Goal: Task Accomplishment & Management: Use online tool/utility

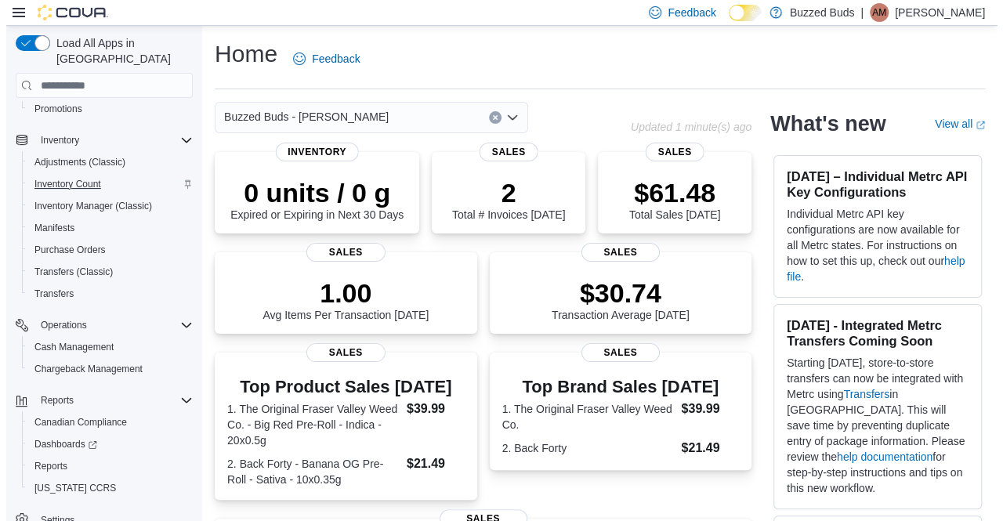
scroll to position [178, 0]
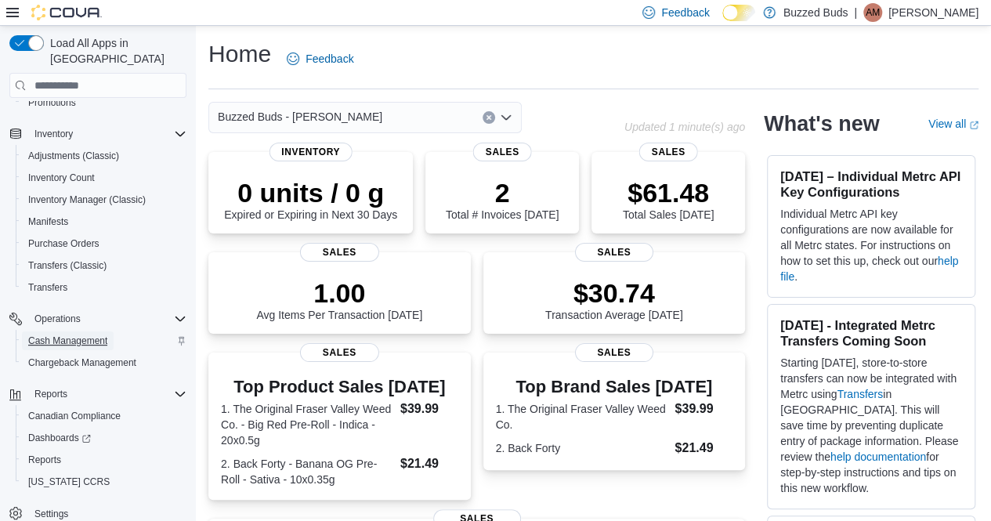
click at [74, 334] on span "Cash Management" at bounding box center [67, 340] width 79 height 13
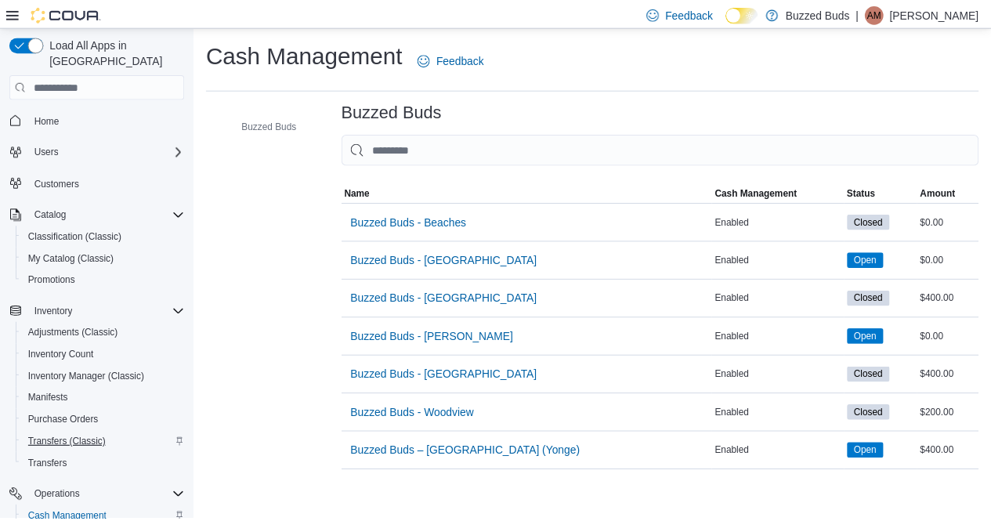
scroll to position [178, 0]
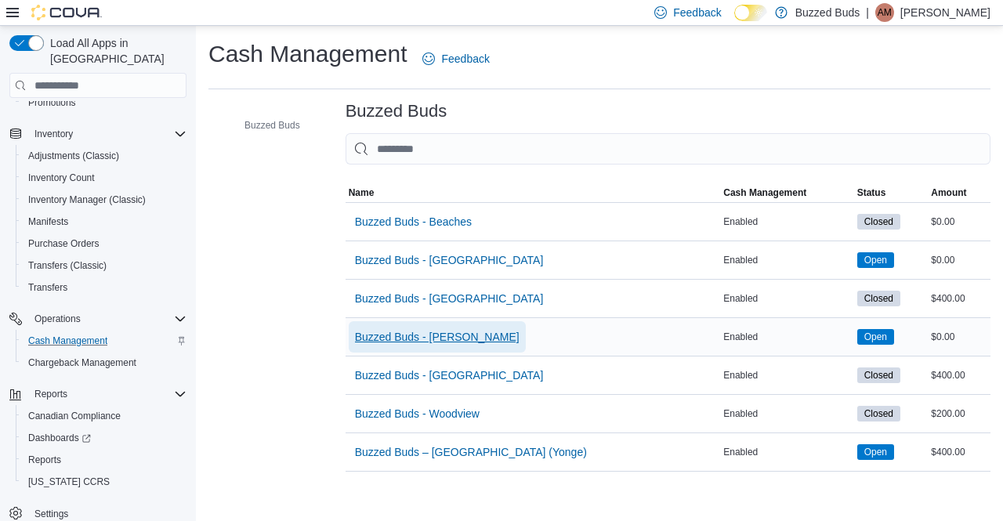
click at [406, 347] on span "Buzzed Buds - [PERSON_NAME]" at bounding box center [437, 336] width 164 height 31
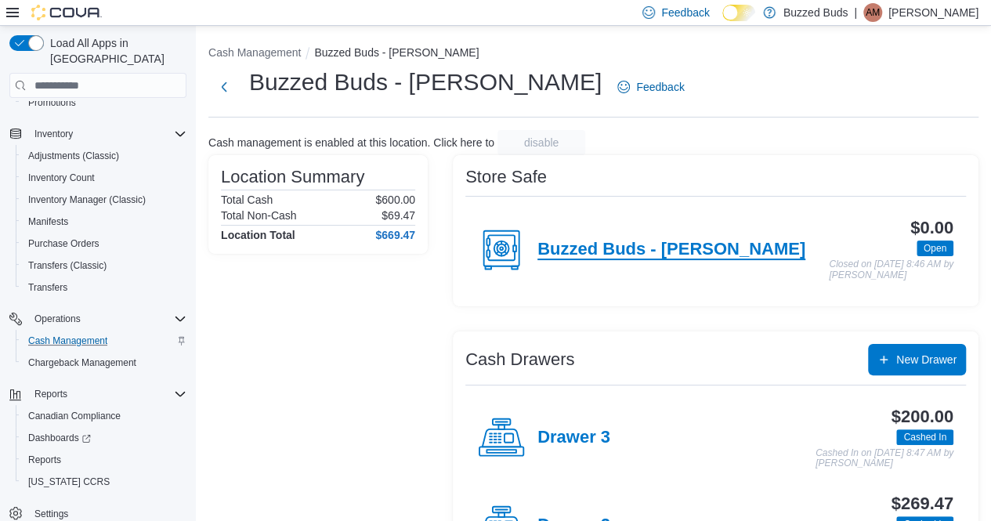
click at [616, 247] on h4 "Buzzed Buds - [PERSON_NAME]" at bounding box center [671, 250] width 268 height 20
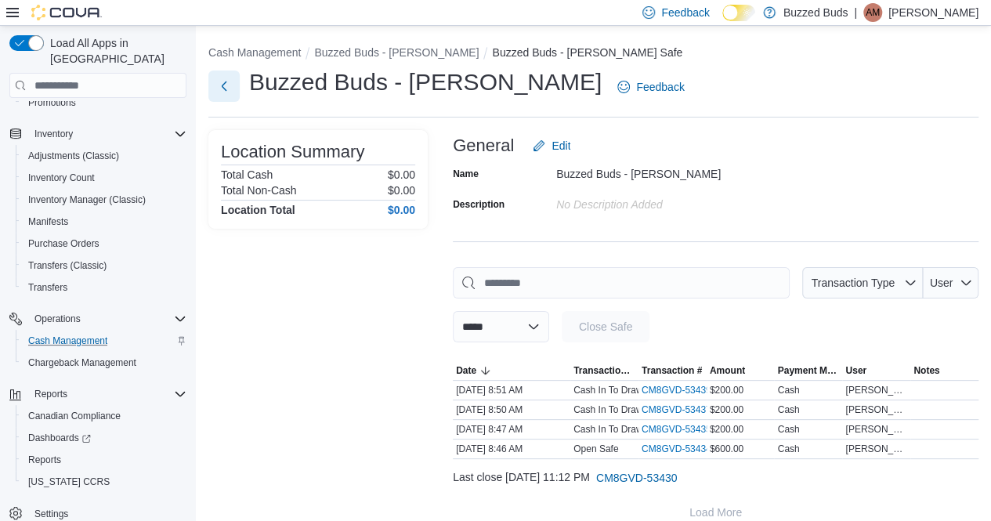
click at [231, 87] on button "Next" at bounding box center [223, 85] width 31 height 31
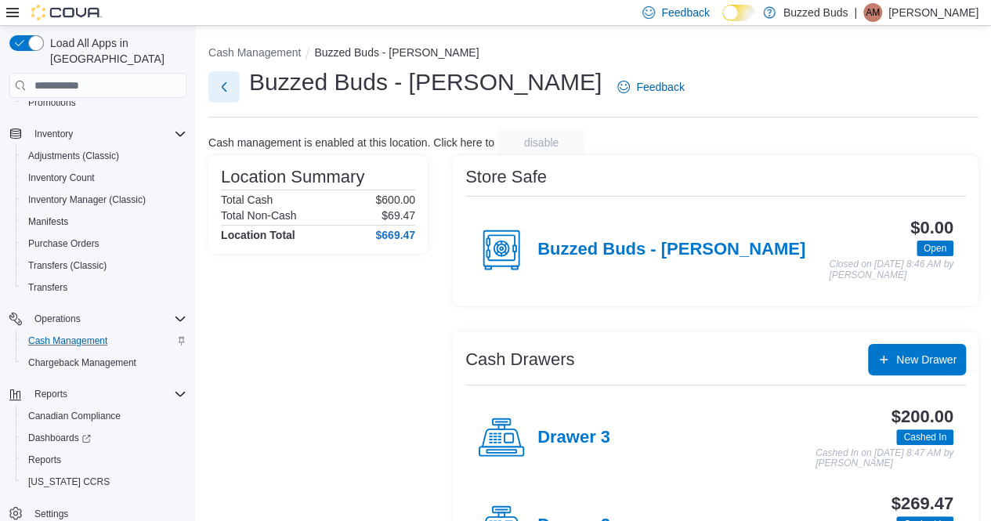
click at [231, 87] on button "Next" at bounding box center [223, 86] width 31 height 31
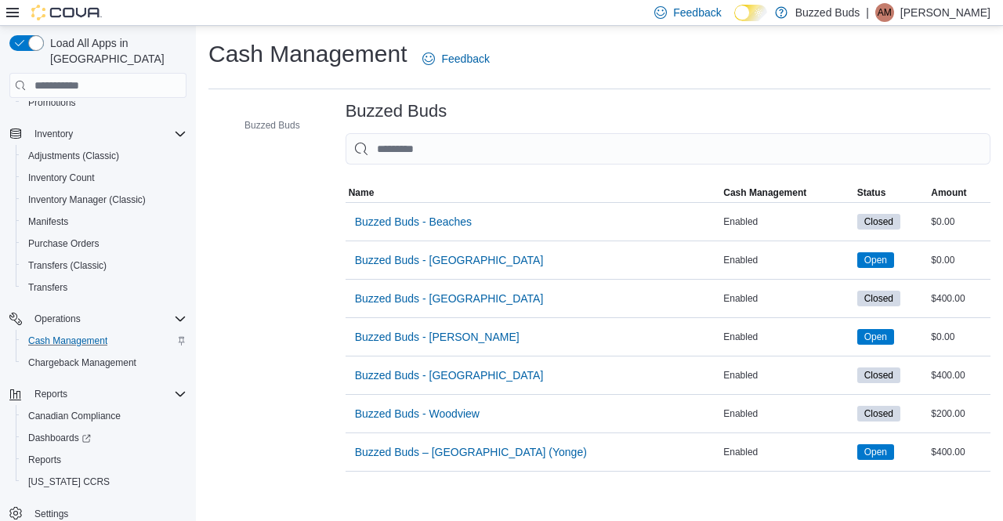
click at [231, 87] on div "Cash Management Feedback" at bounding box center [599, 63] width 782 height 51
click at [38, 454] on span "Reports" at bounding box center [44, 460] width 33 height 13
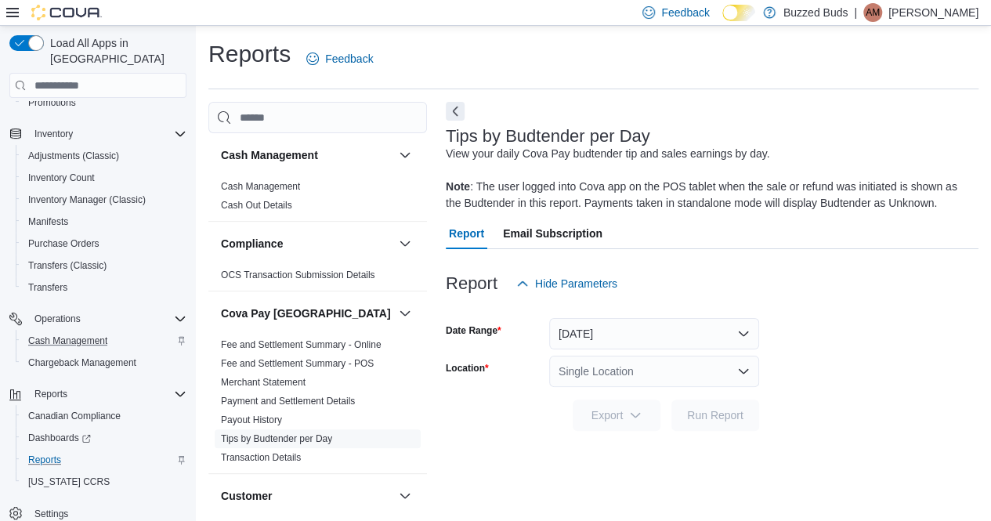
scroll to position [16, 0]
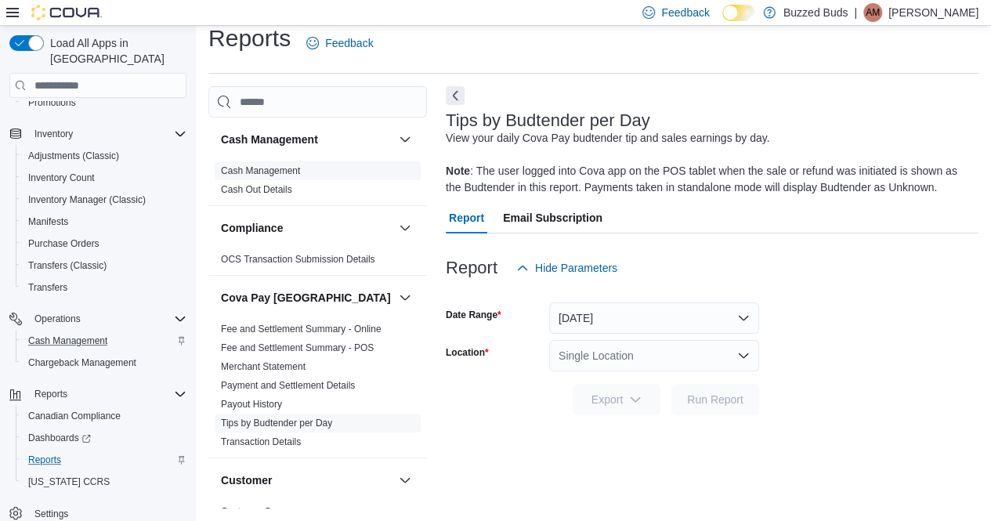
click at [291, 165] on link "Cash Management" at bounding box center [260, 170] width 79 height 11
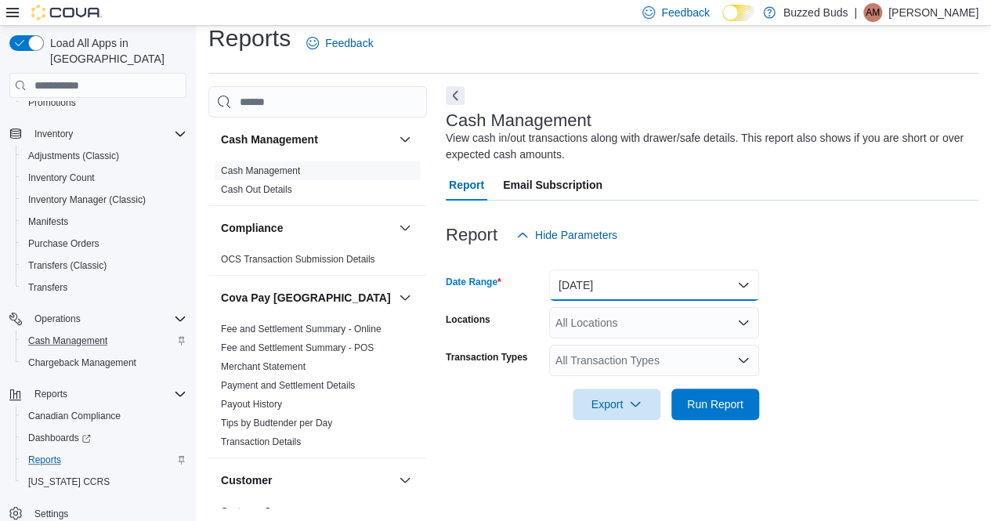
click at [579, 292] on button "[DATE]" at bounding box center [654, 284] width 210 height 31
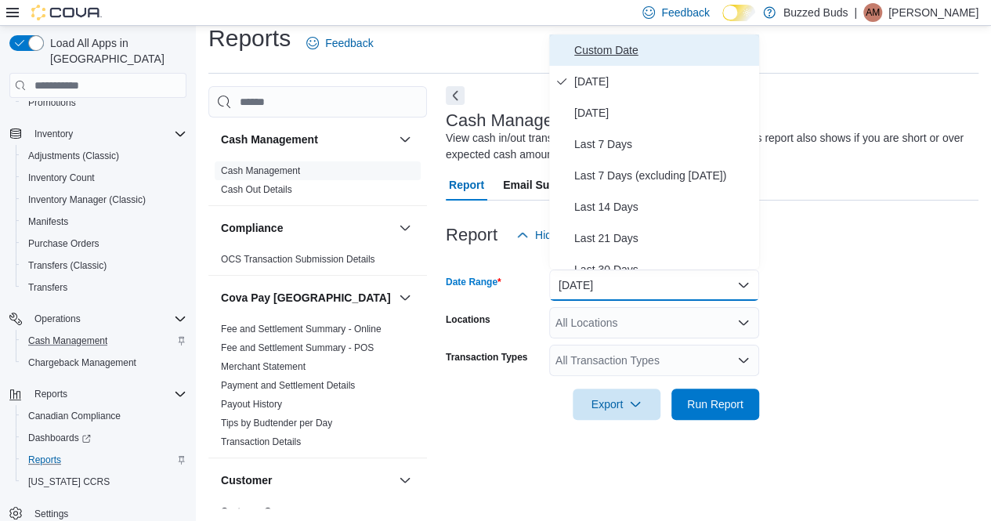
click at [670, 55] on span "Custom Date" at bounding box center [663, 50] width 179 height 19
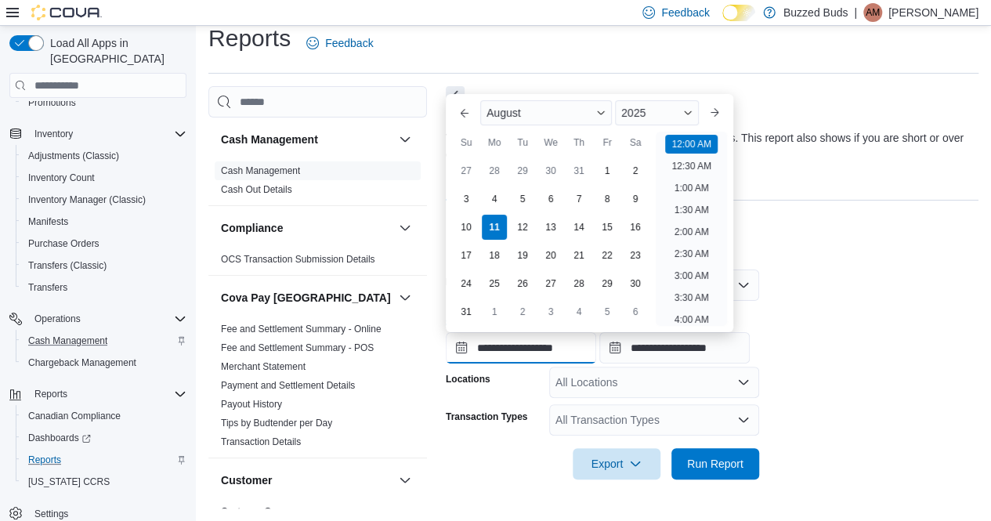
scroll to position [49, 0]
click at [512, 359] on input "**********" at bounding box center [521, 347] width 150 height 31
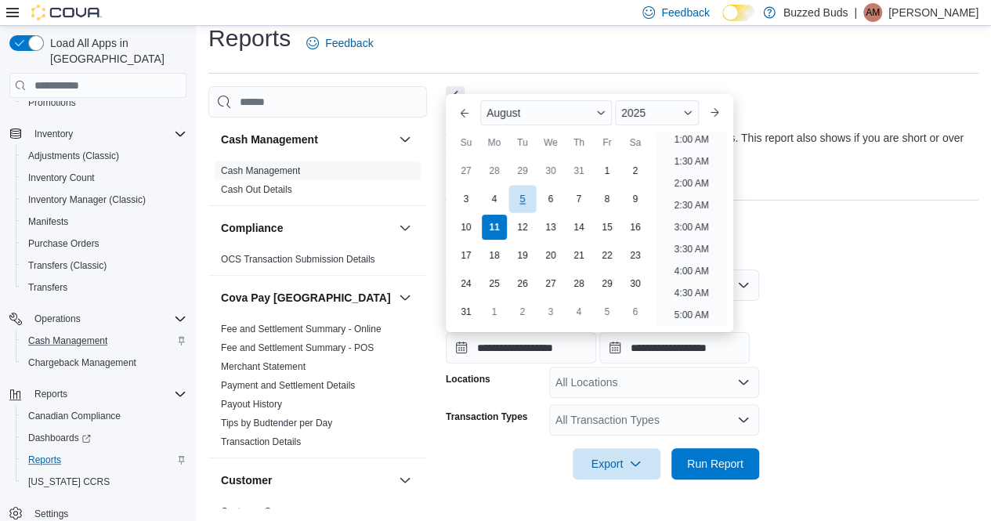
click at [528, 201] on div "5" at bounding box center [521, 199] width 27 height 27
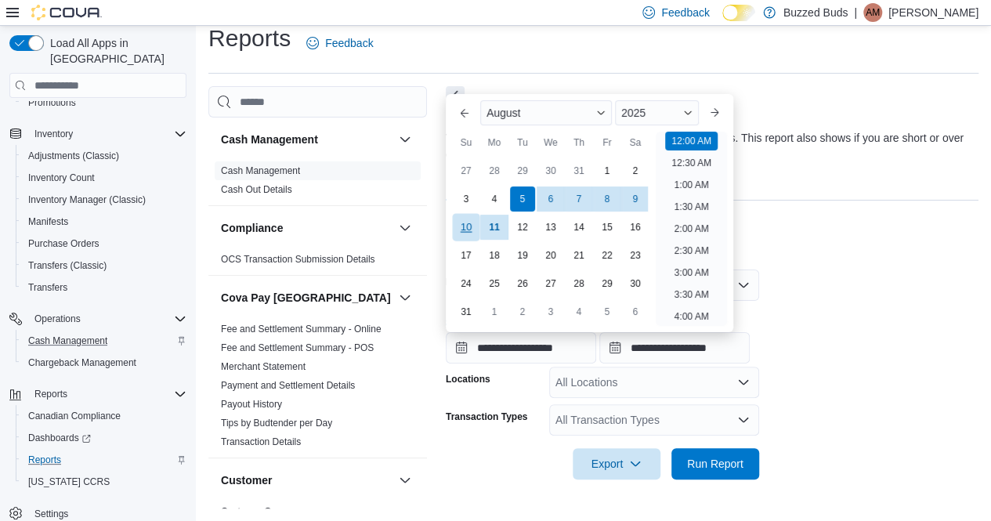
click at [461, 232] on div "10" at bounding box center [465, 227] width 27 height 27
click at [509, 193] on div "5" at bounding box center [521, 199] width 27 height 27
type input "**********"
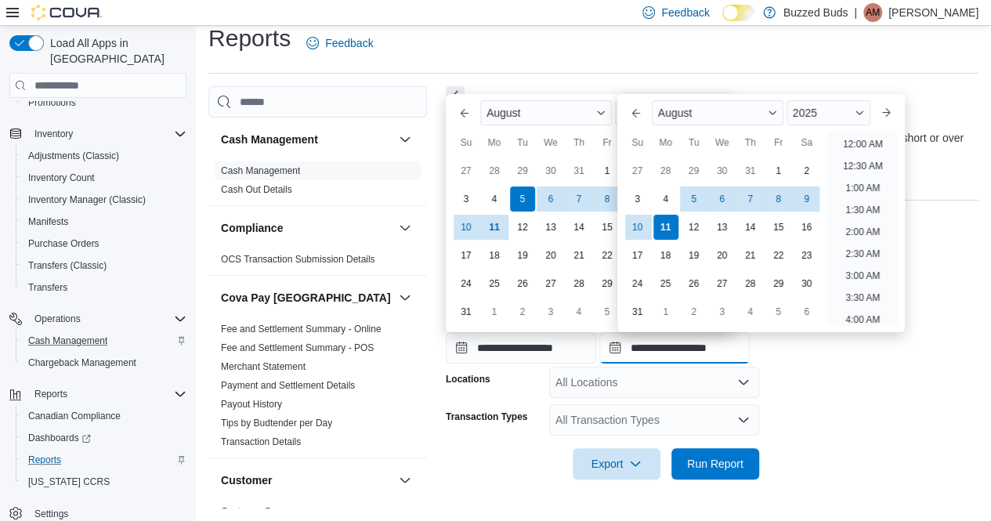
scroll to position [862, 0]
click at [656, 350] on input "**********" at bounding box center [674, 347] width 150 height 31
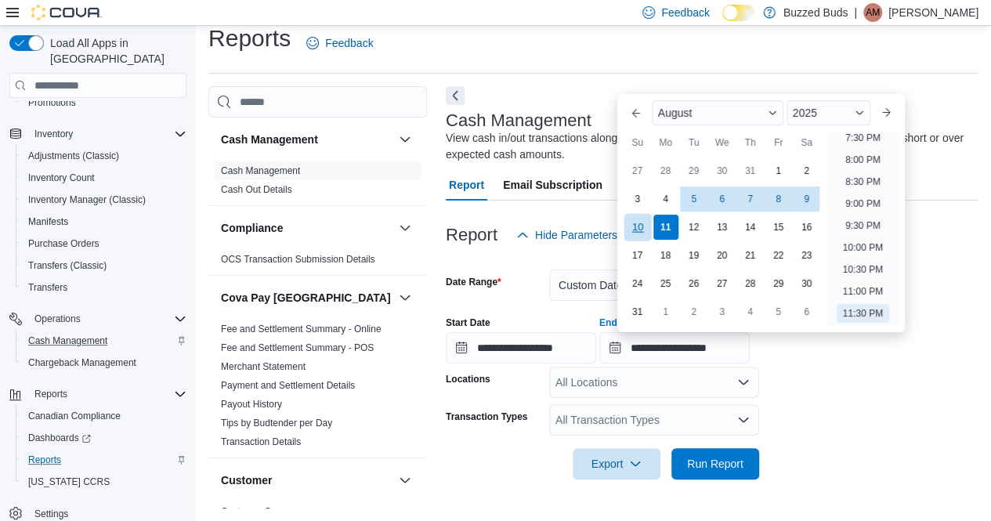
click at [648, 222] on div "10" at bounding box center [636, 227] width 27 height 27
type input "**********"
click at [858, 426] on form "**********" at bounding box center [712, 365] width 533 height 229
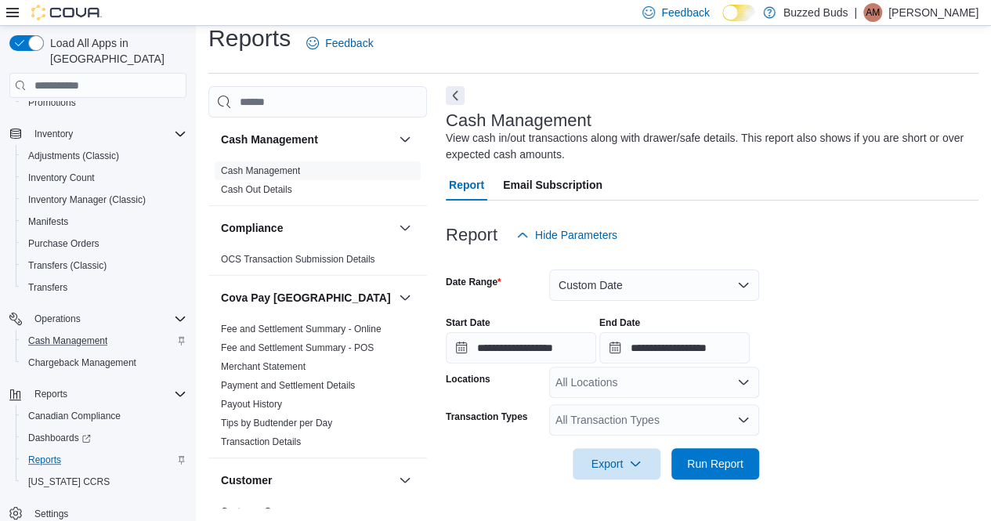
click at [602, 385] on div "All Locations" at bounding box center [654, 382] width 210 height 31
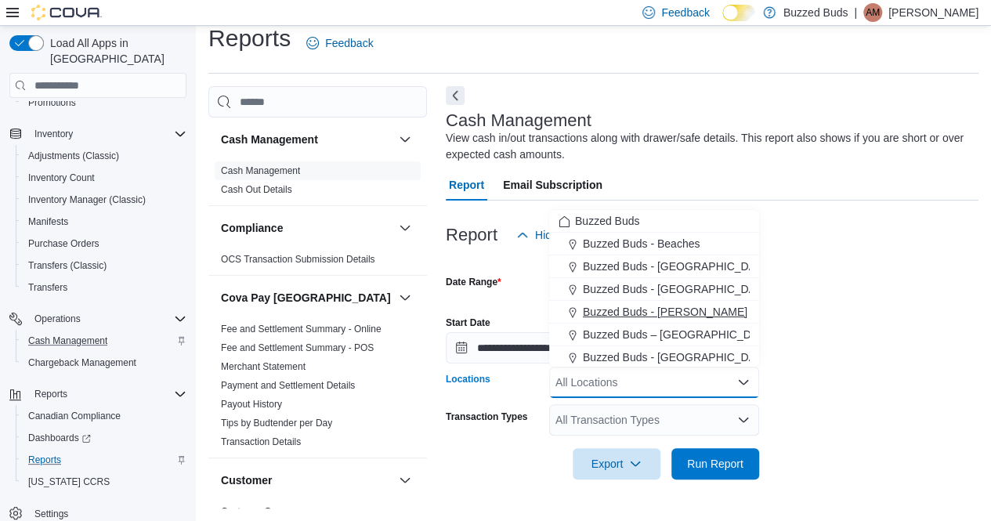
click at [645, 315] on span "Buzzed Buds - [PERSON_NAME]" at bounding box center [665, 312] width 164 height 16
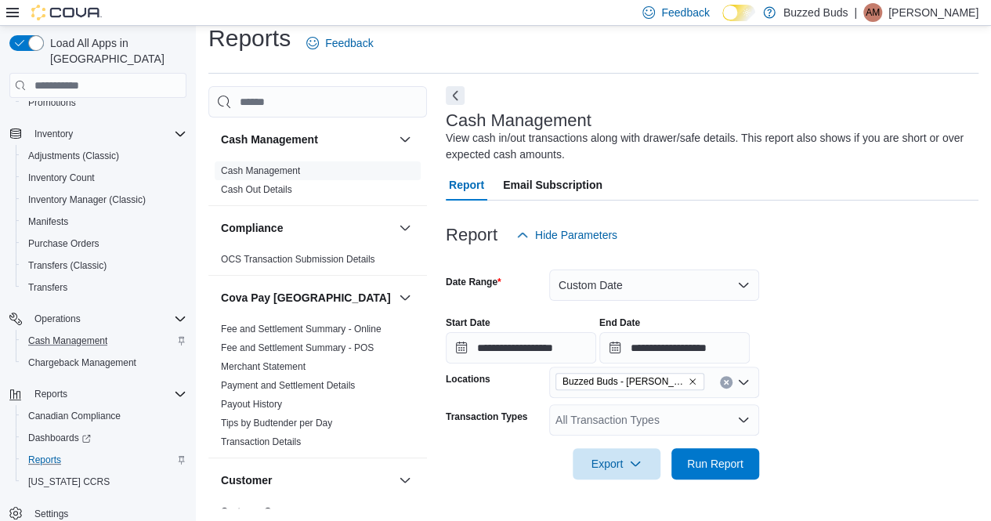
click at [769, 399] on form "**********" at bounding box center [712, 365] width 533 height 229
click at [682, 415] on div "All Transaction Types" at bounding box center [654, 419] width 210 height 31
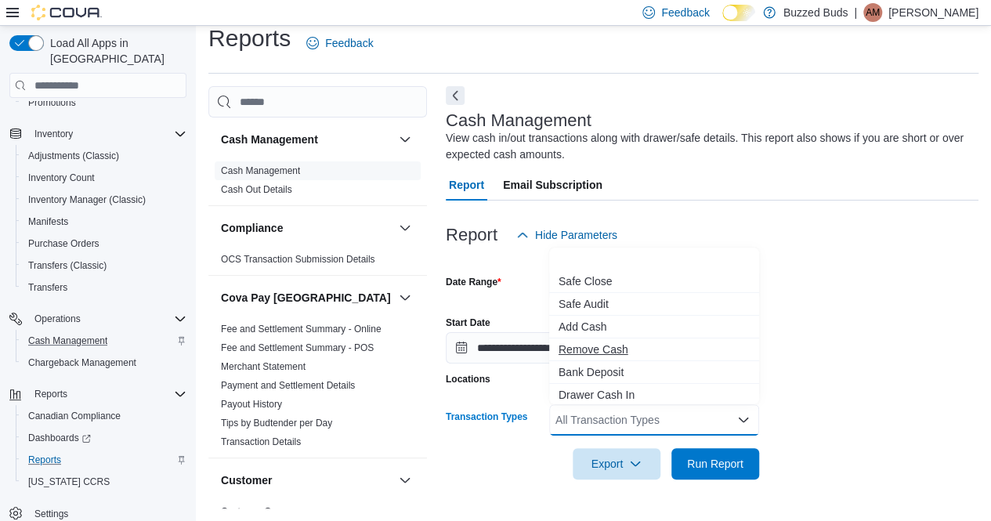
scroll to position [93, 0]
click at [592, 402] on button "Cash Skim" at bounding box center [654, 392] width 210 height 23
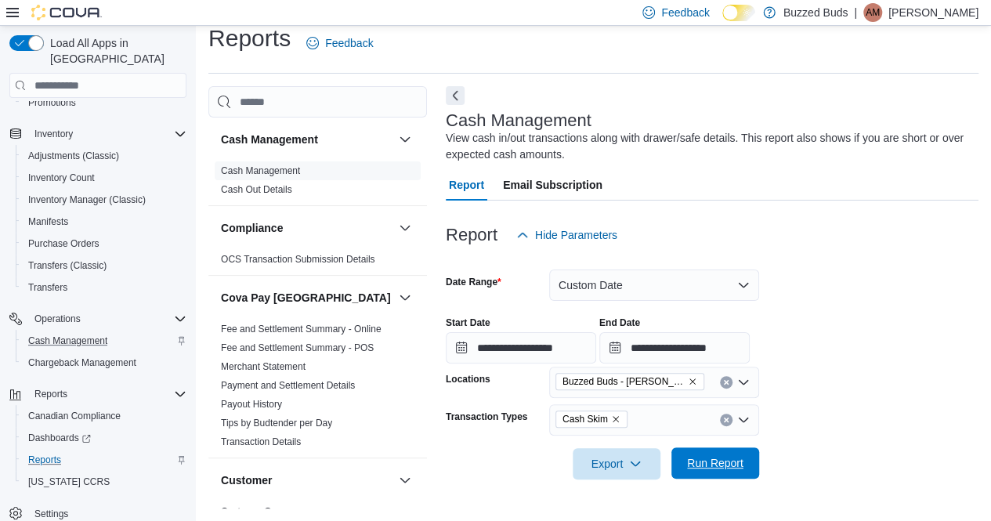
click at [750, 452] on button "Run Report" at bounding box center [715, 462] width 88 height 31
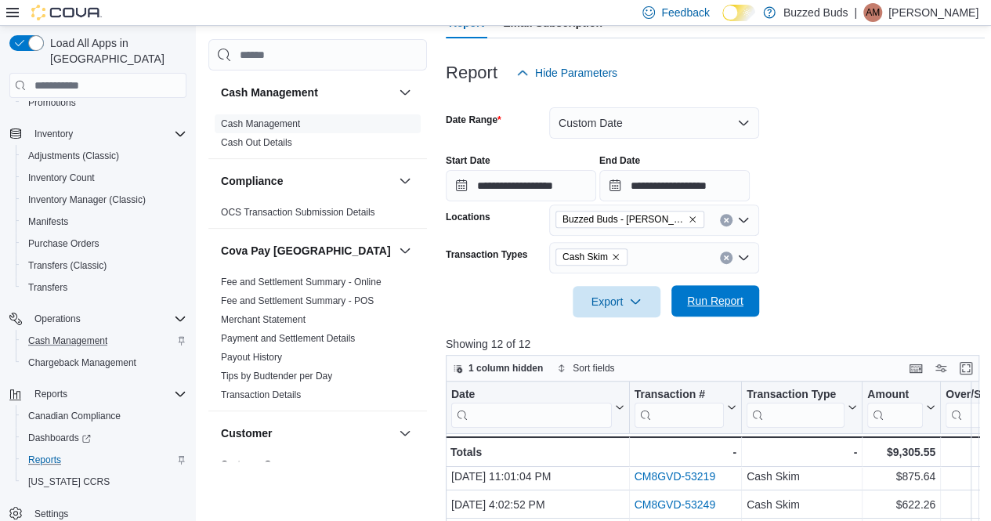
scroll to position [41, 0]
click at [940, 18] on p "[PERSON_NAME]" at bounding box center [933, 12] width 90 height 19
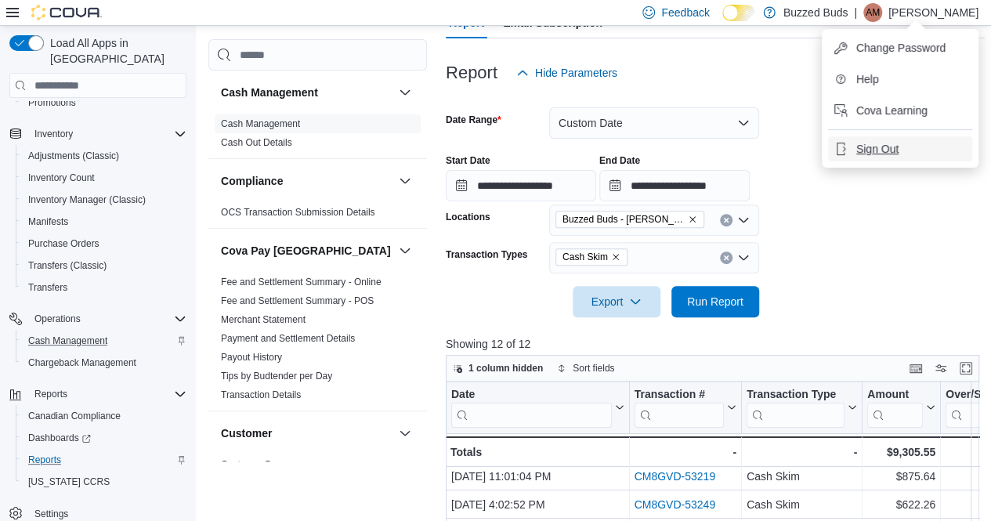
click at [892, 159] on button "Sign Out" at bounding box center [900, 148] width 144 height 25
